Goal: Navigation & Orientation: Find specific page/section

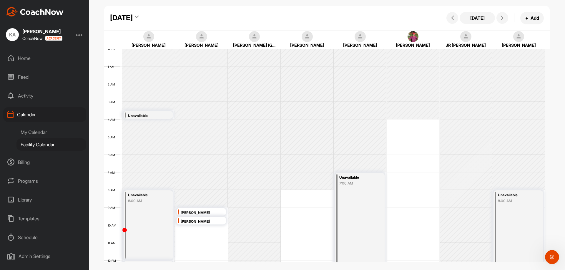
scroll to position [102, 0]
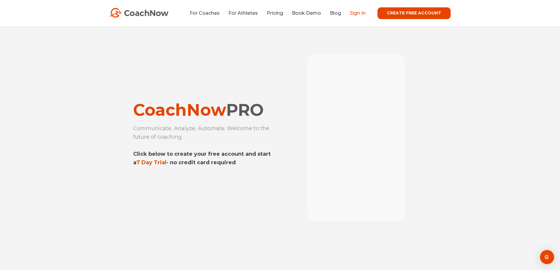
click at [360, 12] on link "Sign In" at bounding box center [358, 13] width 16 height 6
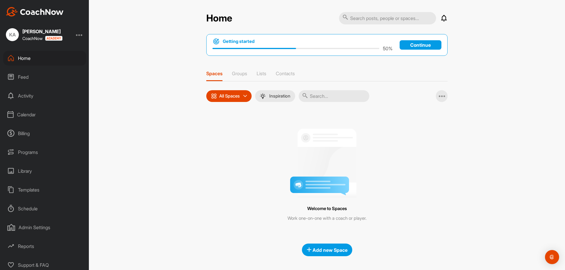
click at [31, 113] on div "Calendar" at bounding box center [44, 114] width 83 height 15
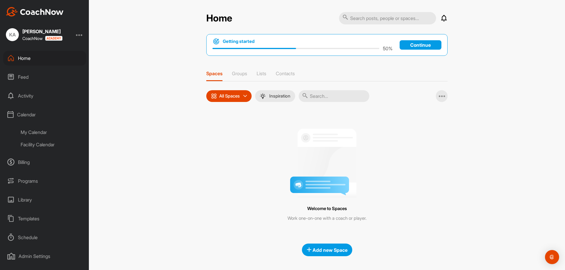
click at [51, 144] on div "Facility Calendar" at bounding box center [51, 145] width 70 height 12
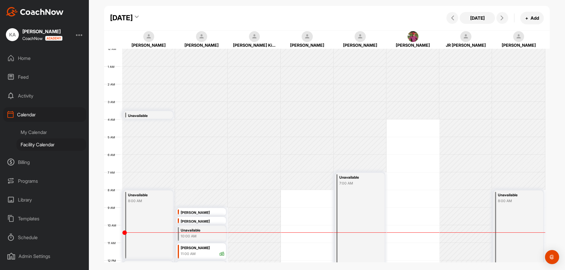
scroll to position [102, 0]
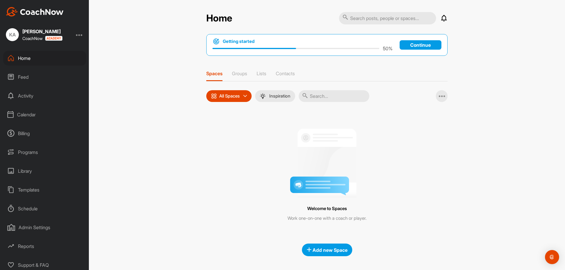
click at [31, 114] on div "Calendar" at bounding box center [44, 114] width 83 height 15
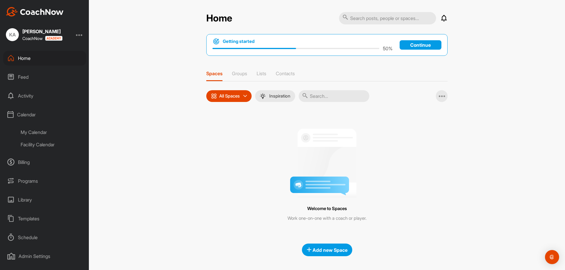
click at [54, 144] on div "Facility Calendar" at bounding box center [51, 145] width 70 height 12
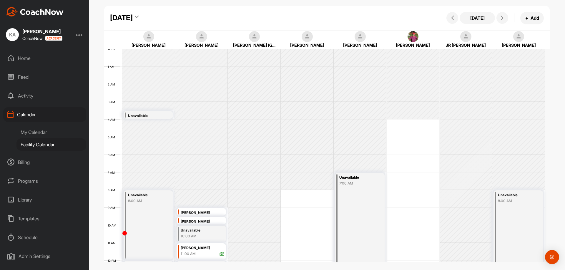
scroll to position [102, 0]
